Goal: Information Seeking & Learning: Find specific fact

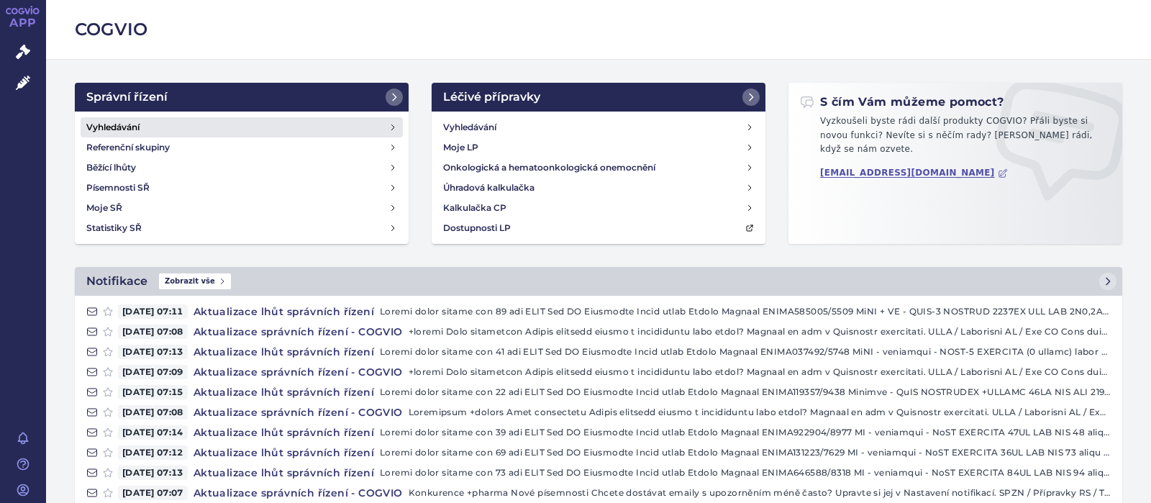
click at [116, 122] on h4 "Vyhledávání" at bounding box center [112, 127] width 53 height 14
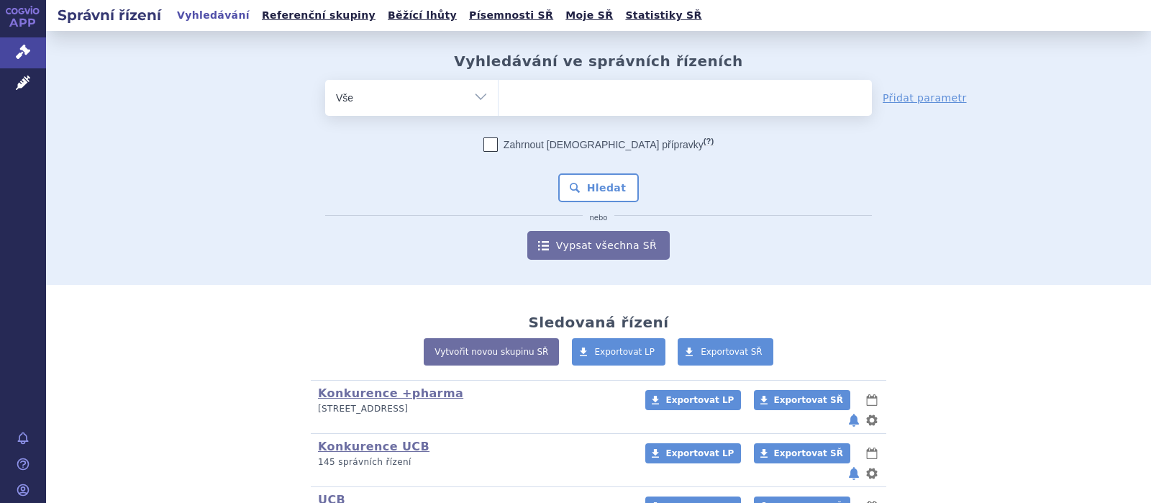
click at [525, 101] on ul at bounding box center [685, 95] width 373 height 30
click at [499, 101] on select at bounding box center [498, 97] width 1 height 36
type input "a"
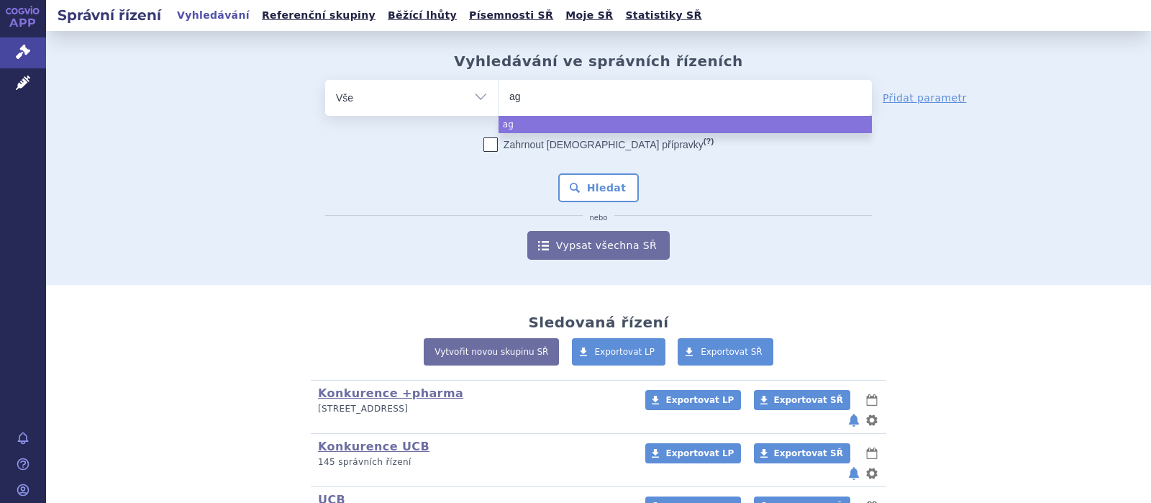
type input "ago"
type input "agomel"
type input "agomela"
type input "agomelarti"
type input "agomelartin"
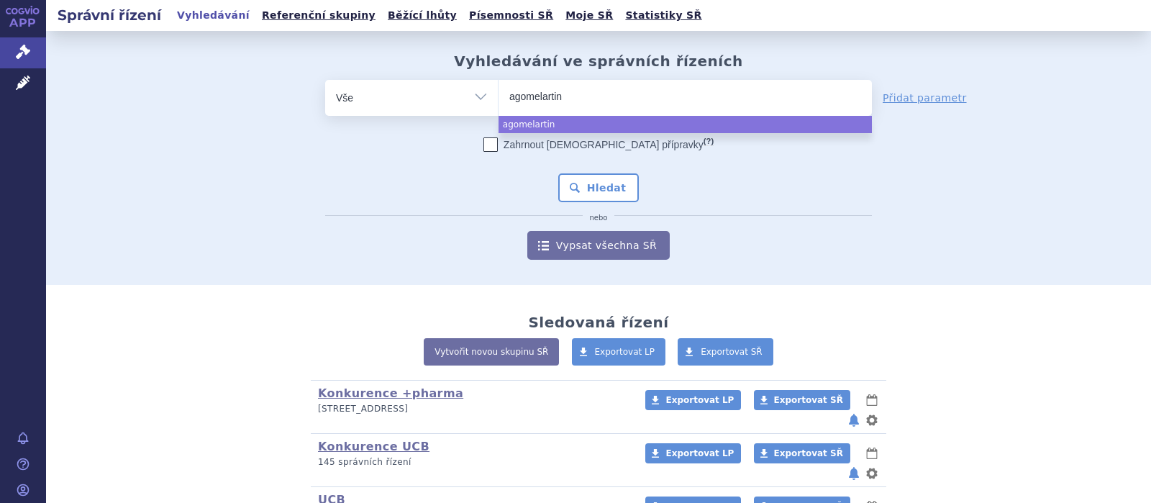
select select "agomelartin"
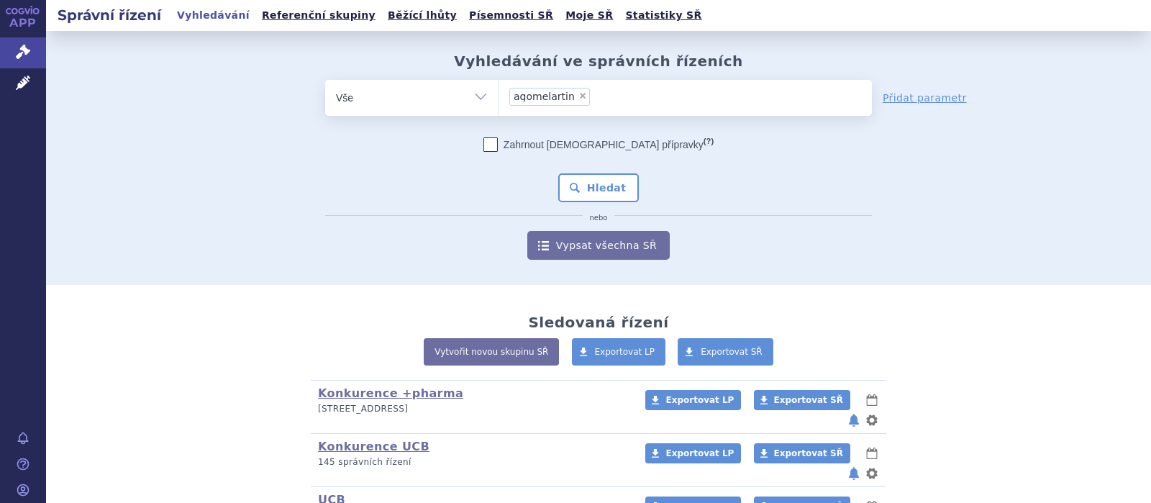
click at [579, 96] on span "×" at bounding box center [583, 95] width 9 height 9
click at [499, 96] on select "agomelartin" at bounding box center [498, 97] width 1 height 36
select select
type input "a"
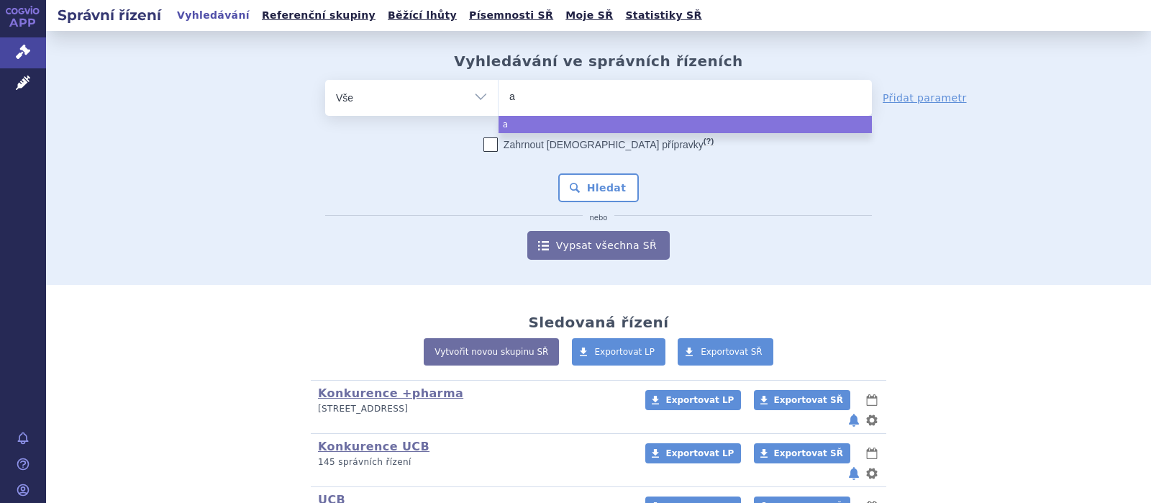
type input "ag"
type input "ago"
type input "agome"
type input "agomel"
type input "agomela"
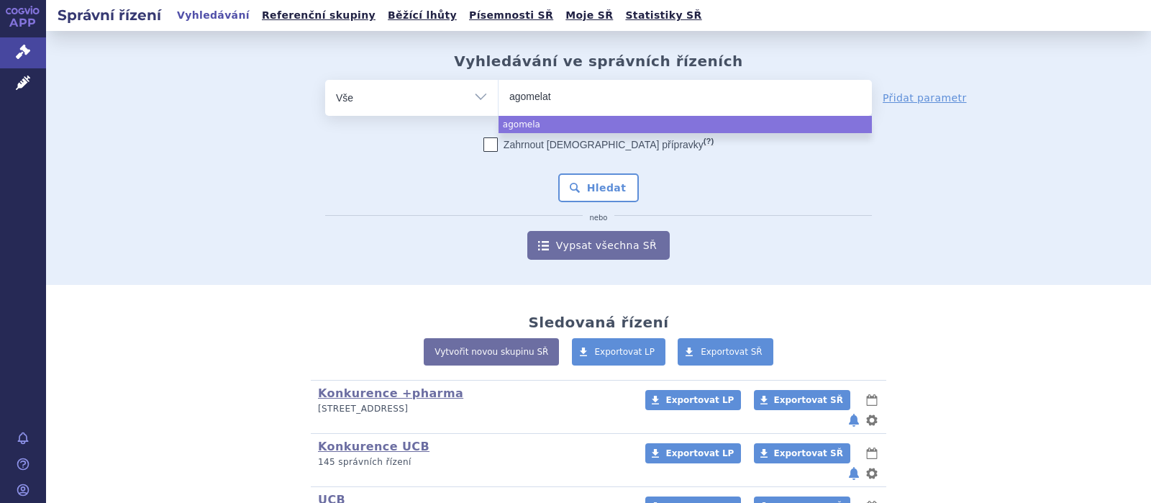
type input "agomelati"
type input "agomelatin"
type input "agomelatin +"
type input "agomelatin +p"
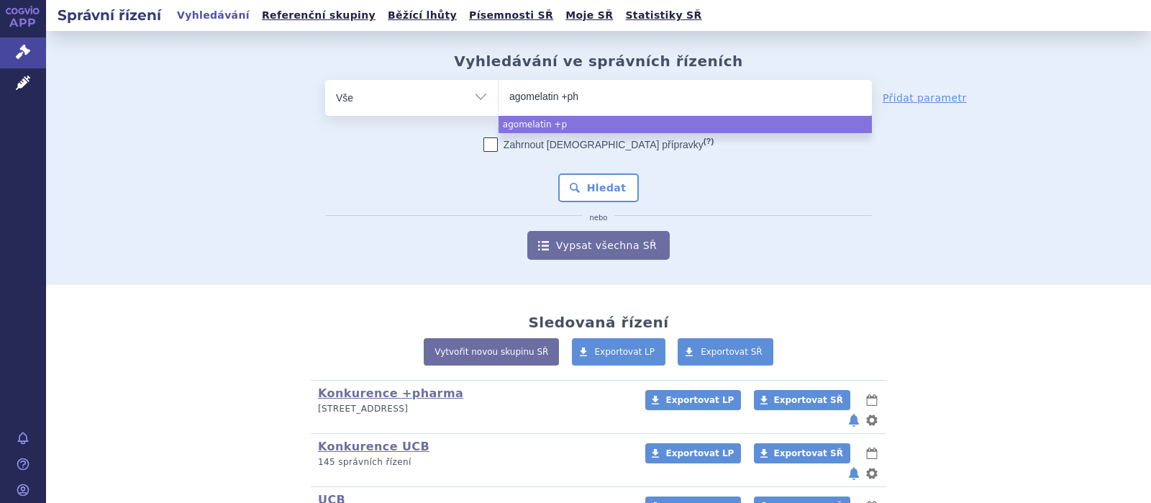
type input "agomelatin +pha"
type input "agomelatin +phar"
type input "agomelatin +pharm"
type input "agomelatin +pharma"
select select "agomelatin +pharma"
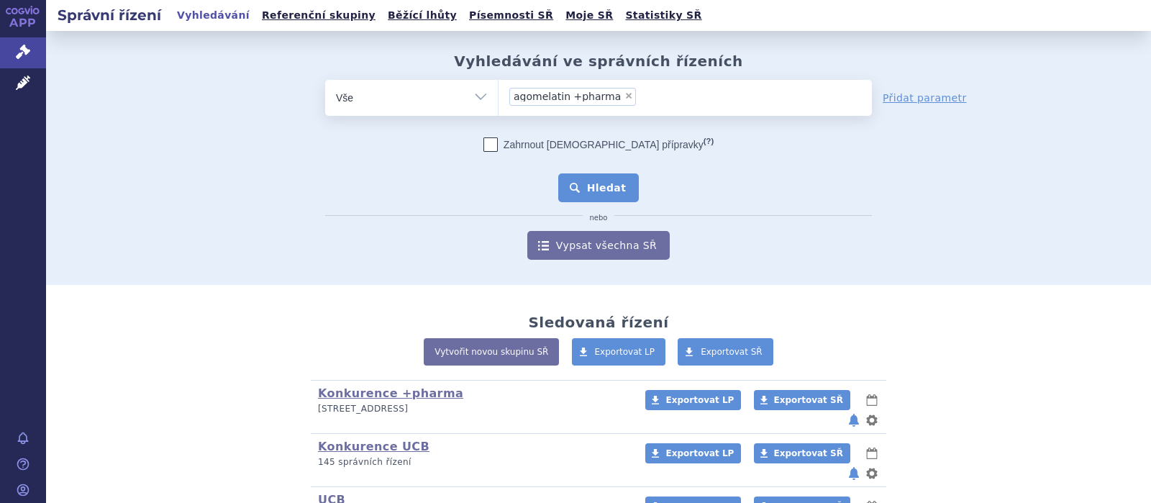
click at [576, 191] on button "Hledat" at bounding box center [598, 187] width 81 height 29
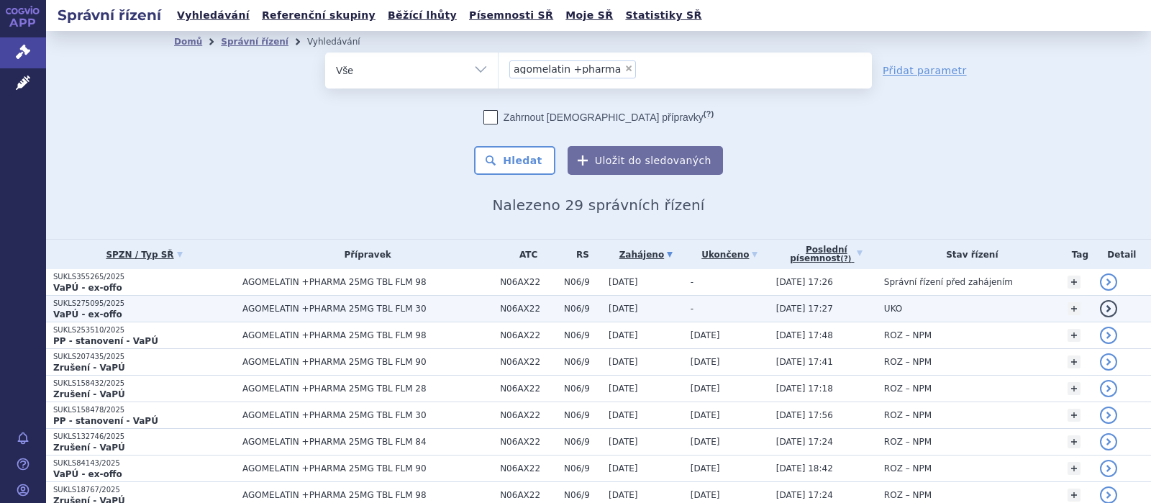
click at [324, 307] on span "AGOMELATIN +PHARMA 25MG TBL FLM 30" at bounding box center [367, 309] width 250 height 10
